Goal: Find specific page/section: Find specific page/section

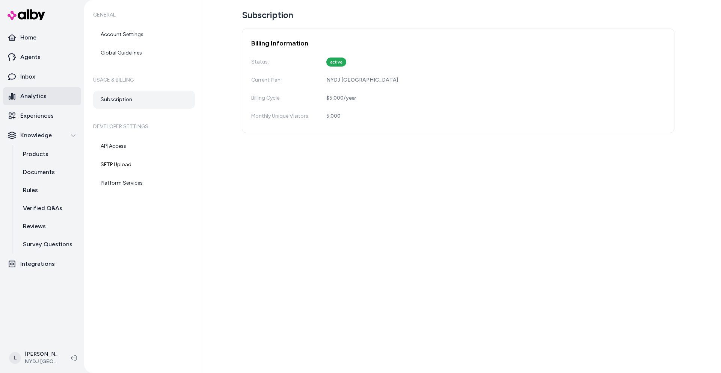
click at [40, 92] on p "Analytics" at bounding box center [33, 96] width 26 height 9
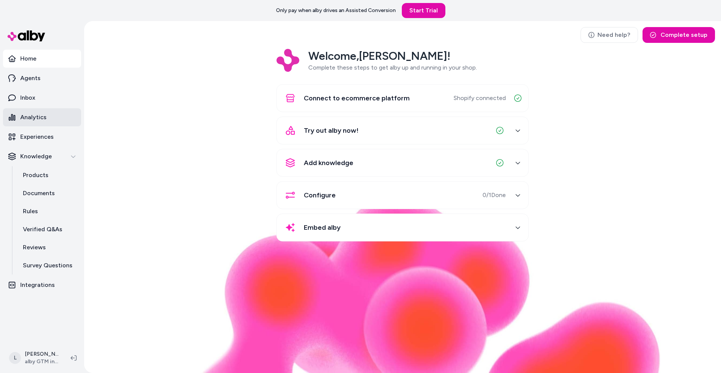
click at [43, 118] on p "Analytics" at bounding box center [33, 117] width 26 height 9
click at [41, 358] on html "Only pay when alby drives an Assisted Conversion Start Trial Home Agents Inbox …" at bounding box center [360, 186] width 721 height 373
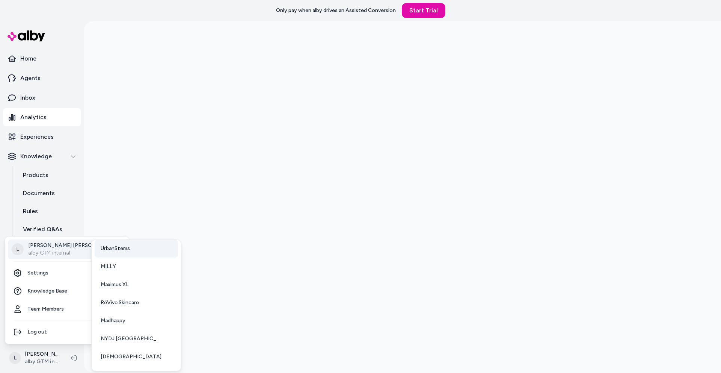
scroll to position [62, 0]
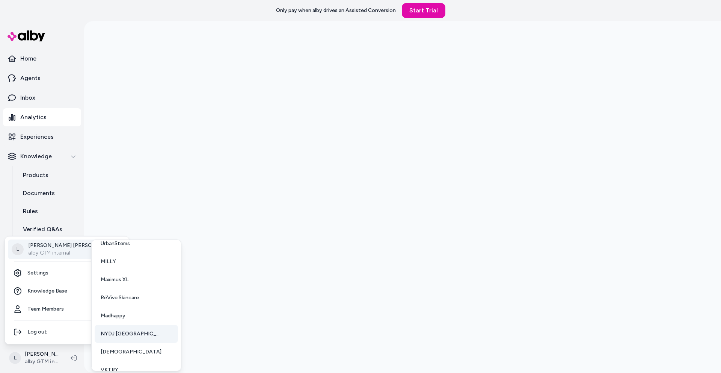
click at [110, 334] on span "NYDJ [GEOGRAPHIC_DATA]" at bounding box center [132, 334] width 62 height 8
